Goal: Book appointment/travel/reservation

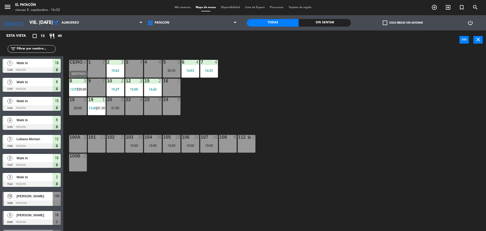
click at [73, 89] on span "13:57" at bounding box center [74, 89] width 8 height 4
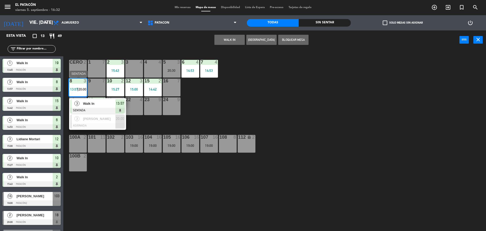
click at [90, 104] on span "Walk In" at bounding box center [99, 103] width 32 height 5
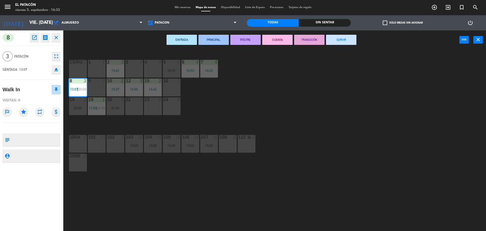
click at [345, 38] on button "SERVIR" at bounding box center [341, 40] width 30 height 10
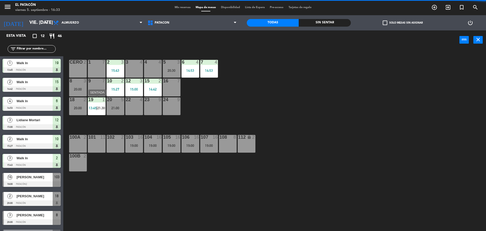
click at [93, 107] on span "13:45" at bounding box center [93, 108] width 8 height 4
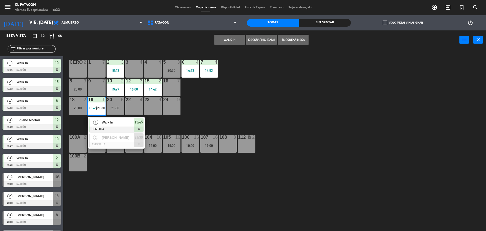
click at [103, 121] on span "Walk In" at bounding box center [118, 121] width 32 height 5
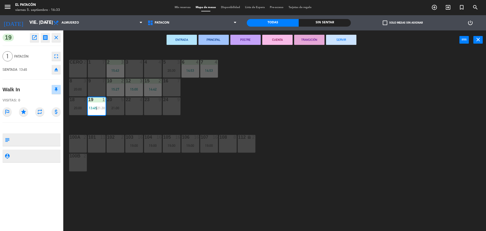
click at [342, 41] on button "SERVIR" at bounding box center [341, 40] width 30 height 10
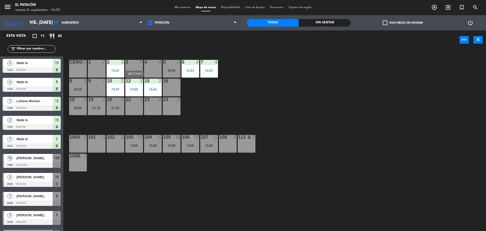
click at [134, 88] on div "15:00" at bounding box center [134, 89] width 18 height 4
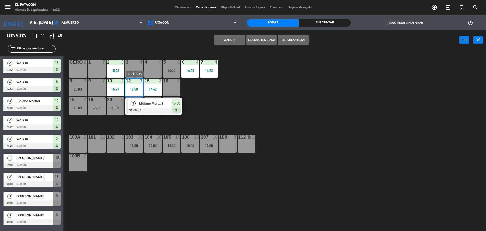
click at [148, 101] on span "Lidiane Mortari" at bounding box center [155, 103] width 32 height 5
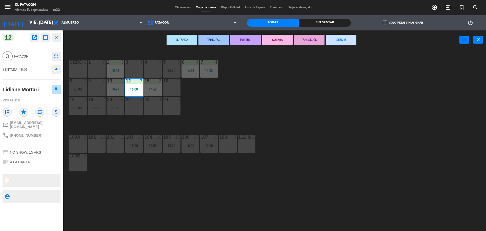
click at [346, 39] on button "SERVIR" at bounding box center [341, 40] width 30 height 10
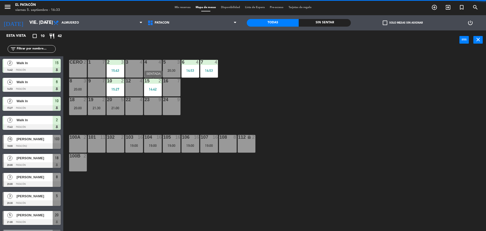
click at [151, 89] on div "14:42" at bounding box center [153, 89] width 18 height 4
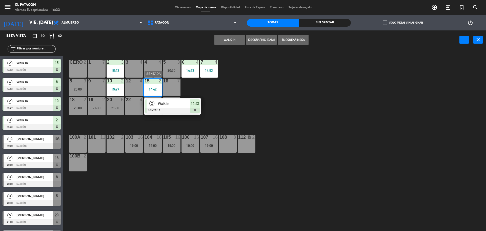
click at [165, 101] on span "Walk In" at bounding box center [174, 103] width 32 height 5
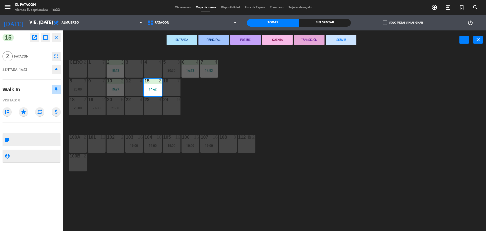
click at [329, 39] on button "SERVIR" at bounding box center [341, 40] width 30 height 10
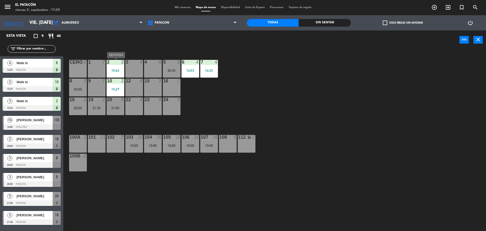
click at [116, 69] on div "15:43" at bounding box center [116, 71] width 18 height 4
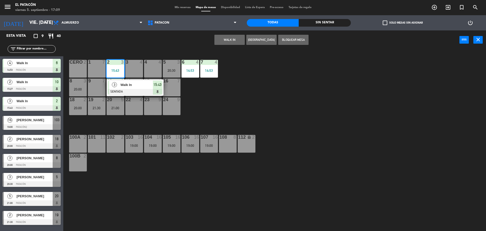
click at [131, 85] on span "Walk In" at bounding box center [136, 84] width 32 height 5
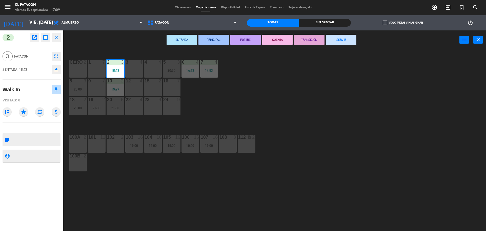
click at [335, 37] on button "SERVIR" at bounding box center [341, 40] width 30 height 10
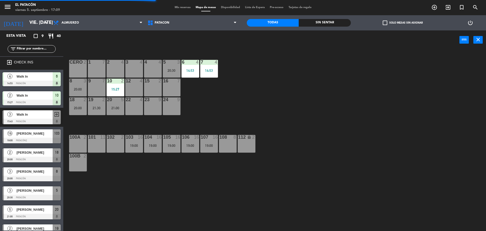
click at [115, 89] on div "15:27" at bounding box center [116, 89] width 18 height 4
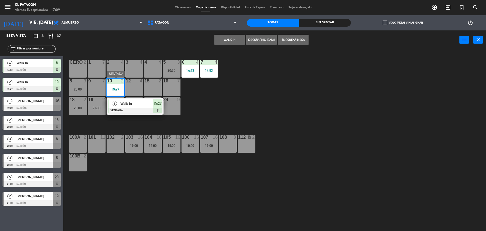
click at [127, 103] on span "Walk In" at bounding box center [136, 103] width 32 height 5
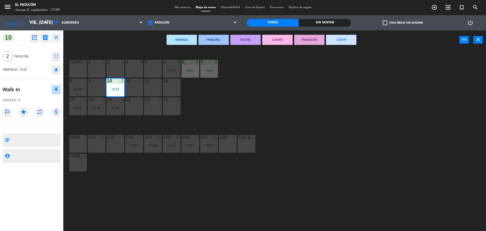
click at [347, 39] on button "SERVIR" at bounding box center [341, 40] width 30 height 10
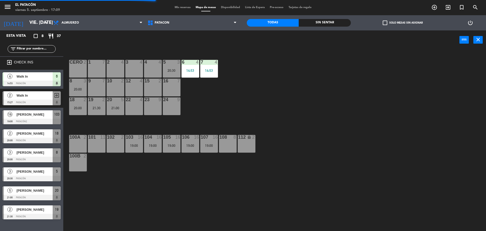
click at [133, 87] on div "12 4" at bounding box center [134, 87] width 18 height 18
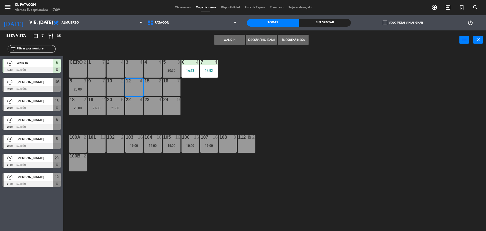
click at [231, 40] on button "WALK IN" at bounding box center [229, 40] width 30 height 10
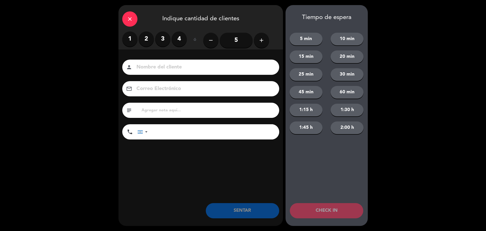
click at [148, 39] on label "2" at bounding box center [146, 38] width 15 height 15
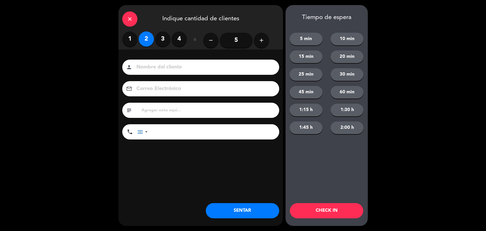
click at [227, 206] on button "SENTAR" at bounding box center [242, 210] width 73 height 15
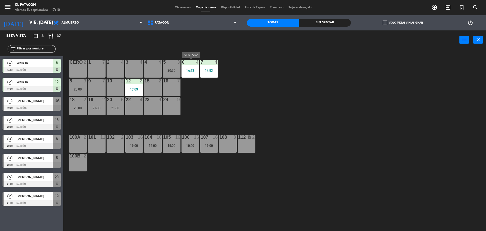
click at [194, 71] on div "14:53" at bounding box center [190, 71] width 18 height 4
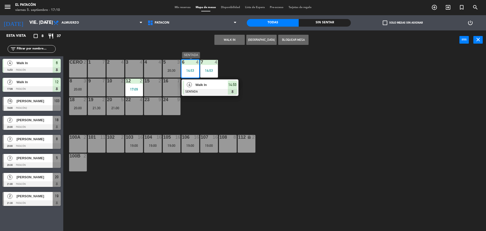
click at [203, 83] on span "Walk In" at bounding box center [211, 84] width 32 height 5
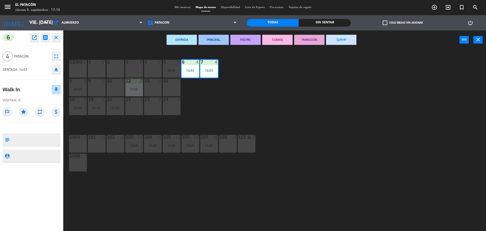
click at [347, 35] on button "SERVIR" at bounding box center [341, 40] width 30 height 10
